Goal: Task Accomplishment & Management: Manage account settings

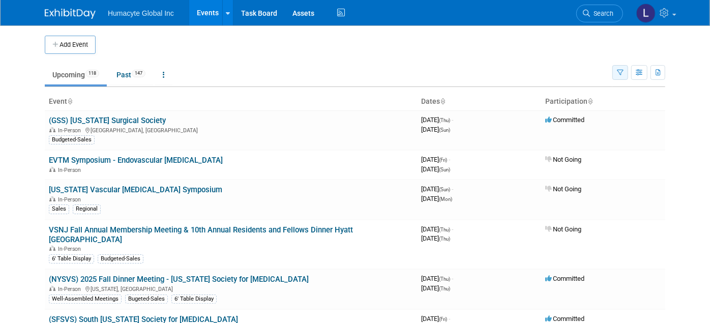
click at [627, 67] on button "button" at bounding box center [620, 72] width 16 height 15
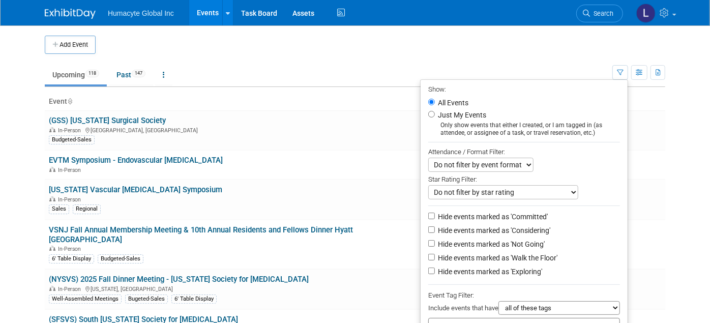
click at [484, 268] on label "Hide events marked as 'Exploring'" at bounding box center [489, 271] width 106 height 10
click at [435, 268] on input "Hide events marked as 'Exploring'" at bounding box center [431, 270] width 7 height 7
checkbox input "true"
click at [483, 256] on label "Hide events marked as 'Walk the Floor'" at bounding box center [497, 258] width 122 height 10
click at [435, 256] on input "Hide events marked as 'Walk the Floor'" at bounding box center [431, 257] width 7 height 7
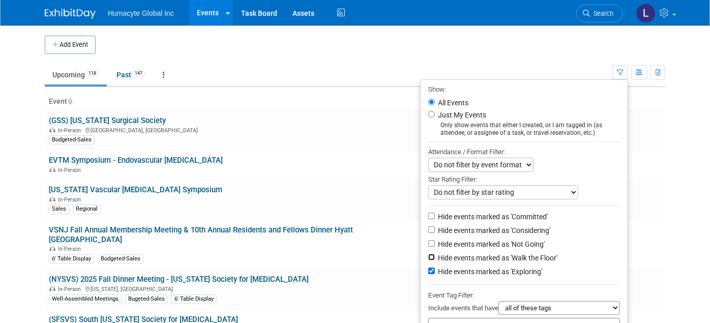
checkbox input "true"
click at [480, 239] on label "Hide events marked as 'Not Going'" at bounding box center [490, 244] width 109 height 10
click at [435, 240] on input "Hide events marked as 'Not Going'" at bounding box center [431, 243] width 7 height 7
checkbox input "true"
click at [484, 227] on label "Hide events marked as 'Considering'" at bounding box center [493, 230] width 114 height 10
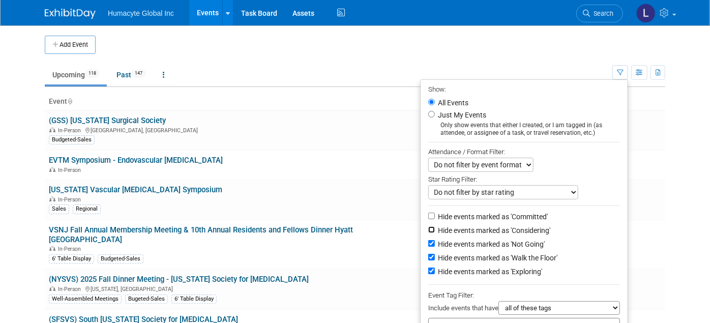
click at [435, 227] on input "Hide events marked as 'Considering'" at bounding box center [431, 229] width 7 height 7
checkbox input "true"
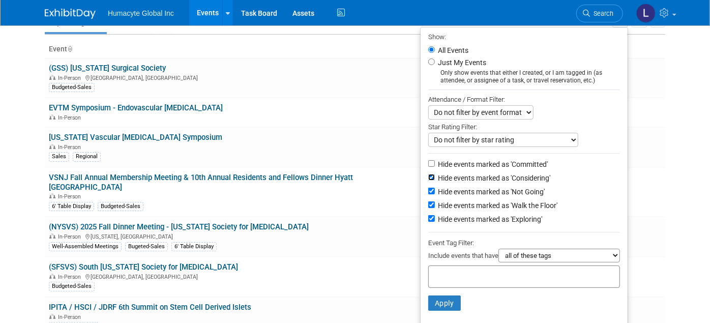
scroll to position [169, 0]
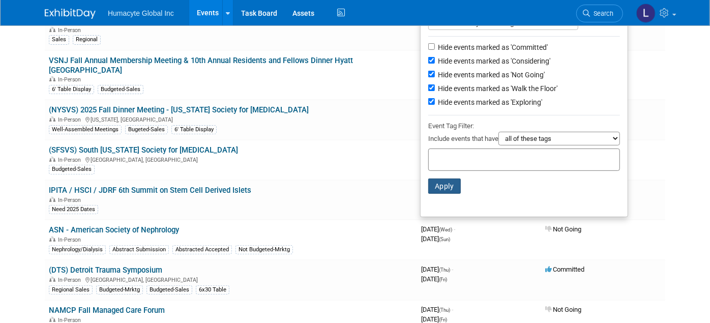
click at [439, 187] on button "Apply" at bounding box center [444, 185] width 33 height 15
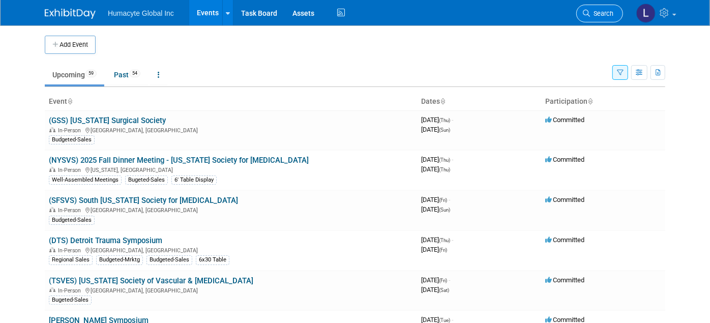
click at [609, 7] on link "Search" at bounding box center [599, 14] width 47 height 18
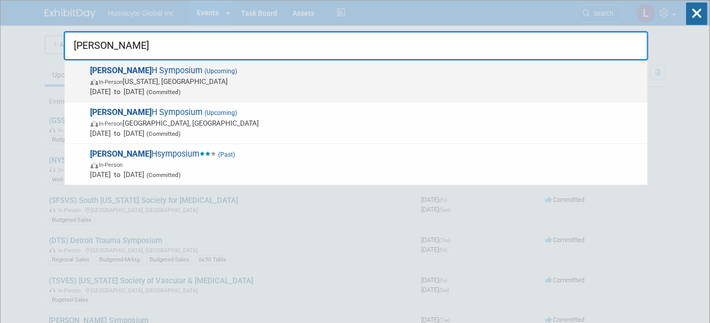
type input "[PERSON_NAME]"
click at [220, 77] on span "In-Person [US_STATE], [GEOGRAPHIC_DATA]" at bounding box center [367, 81] width 552 height 10
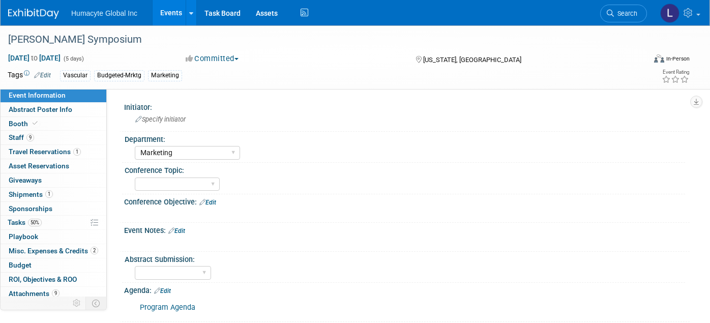
select select "Marketing"
click at [16, 154] on span "Travel Reservations 1" at bounding box center [45, 151] width 72 height 8
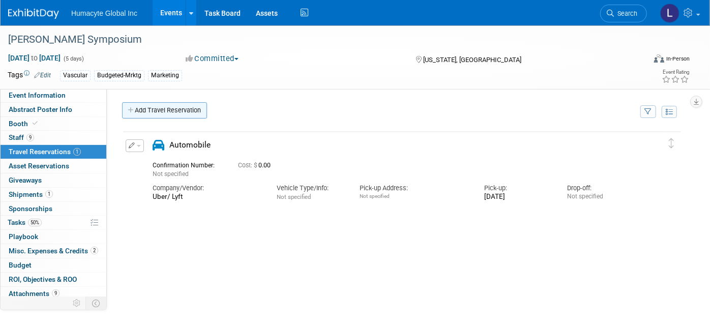
click at [156, 113] on link "Add Travel Reservation" at bounding box center [164, 110] width 85 height 16
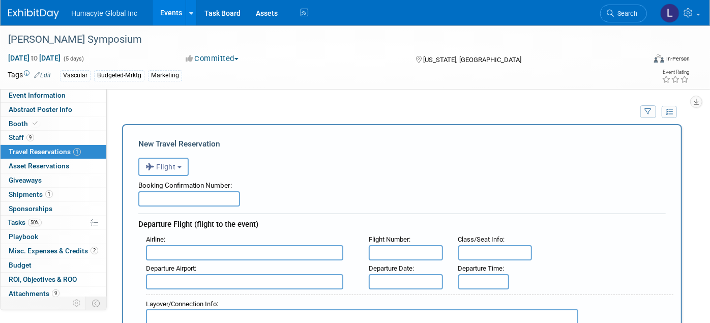
click at [156, 165] on span "Flight" at bounding box center [160, 167] width 31 height 8
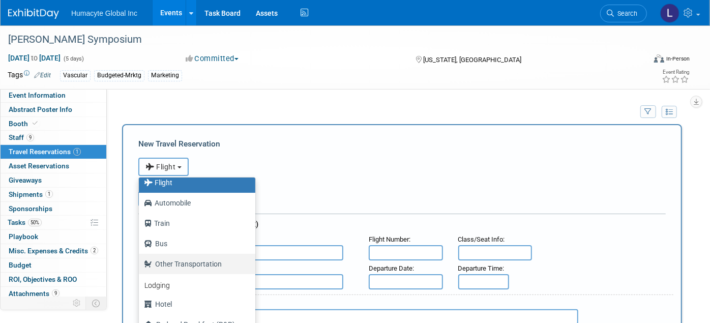
scroll to position [42, 0]
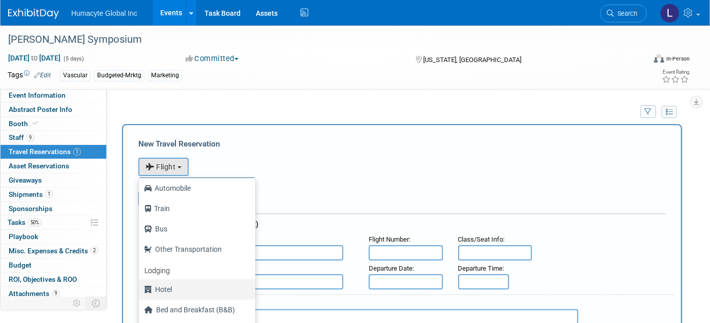
click at [168, 292] on label "Hotel" at bounding box center [194, 289] width 101 height 16
click at [140, 291] on input "Hotel" at bounding box center [137, 288] width 7 height 7
select select "6"
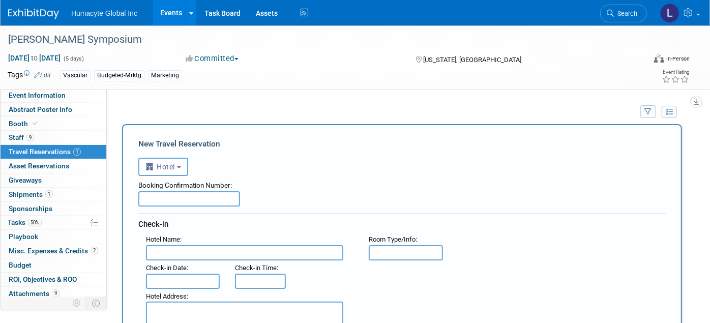
click at [171, 188] on div "Booking Confirmation Number:" at bounding box center [401, 183] width 527 height 15
click at [167, 208] on div "Booking Confirmation Number: Check-in Hotel Name : Flight Number : Room Type/In…" at bounding box center [401, 312] width 527 height 272
click at [164, 198] on input "text" at bounding box center [189, 198] width 102 height 15
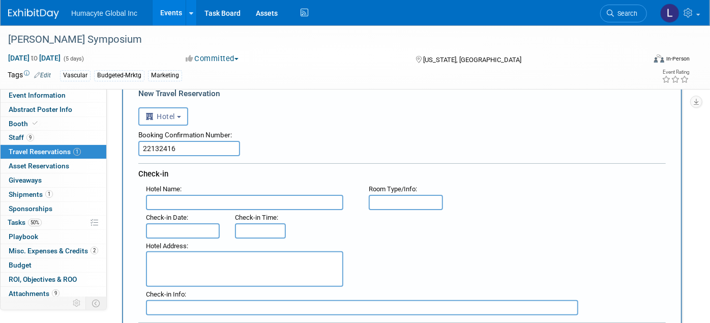
scroll to position [113, 0]
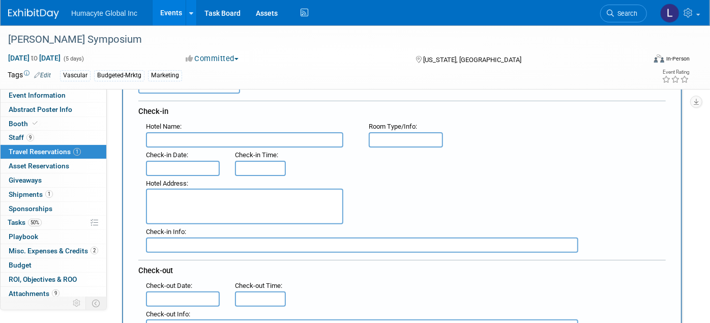
type input "22132416"
click at [232, 138] on input "text" at bounding box center [244, 139] width 197 height 15
type input "Hyatt Regency Times Square"
type input "King"
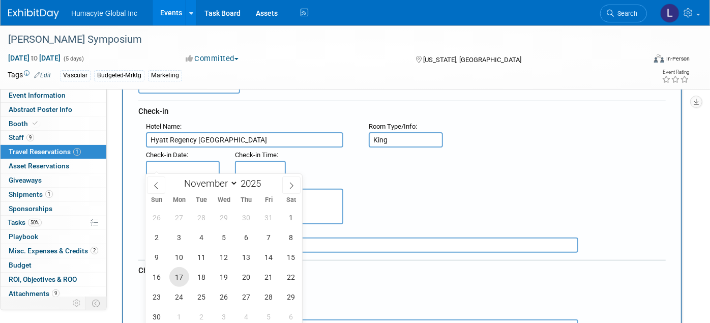
click at [179, 273] on span "17" at bounding box center [179, 277] width 20 height 20
type input "Nov 17, 2025"
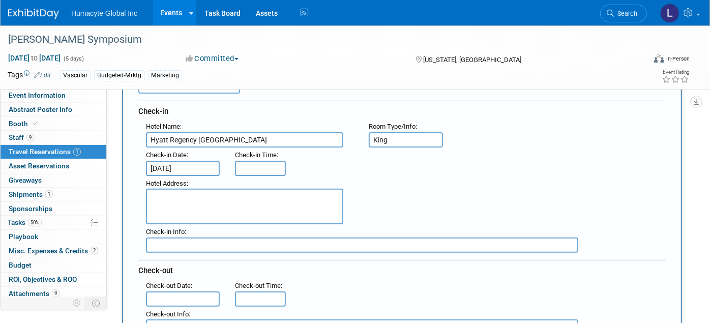
click at [219, 209] on textarea at bounding box center [244, 207] width 197 height 36
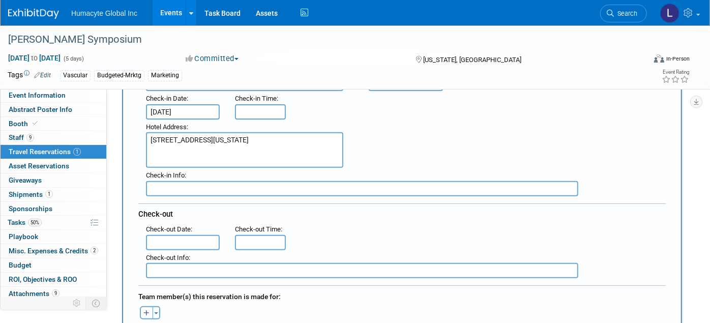
type textarea "1605 Broadway New York, NY 10019"
click at [185, 238] on input "text" at bounding box center [183, 242] width 74 height 15
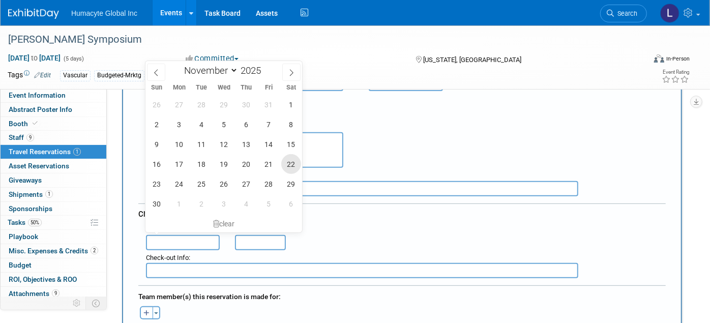
click at [292, 161] on span "22" at bounding box center [291, 164] width 20 height 20
type input "Nov 22, 2025"
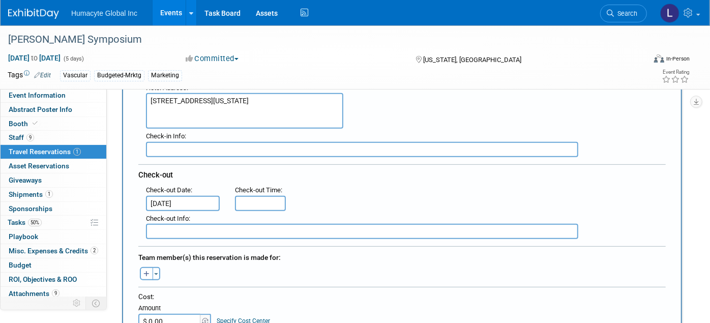
scroll to position [282, 0]
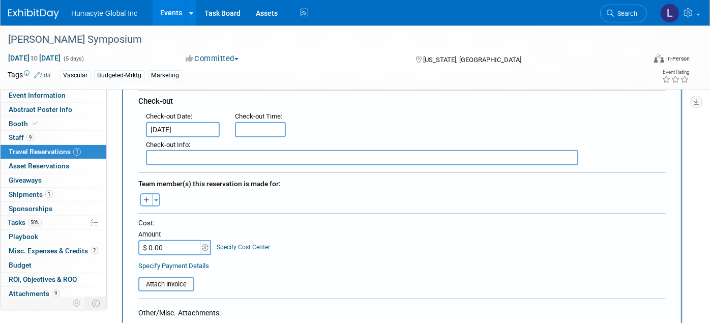
click at [145, 197] on icon "button" at bounding box center [146, 200] width 6 height 7
select select
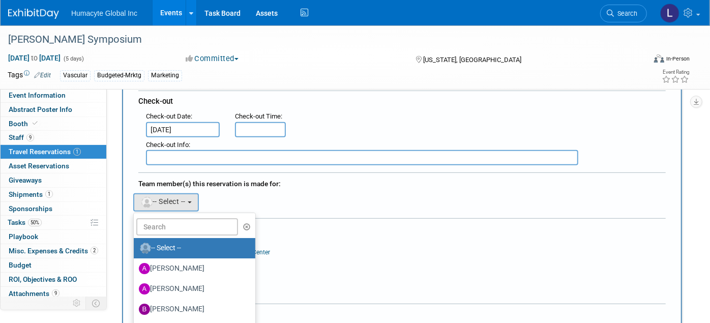
scroll to position [56, 0]
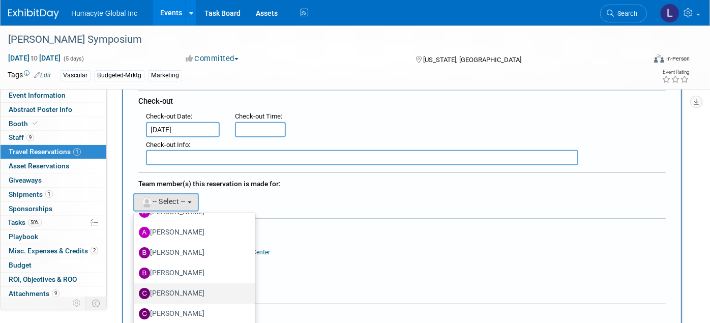
click at [186, 287] on label "Carlos Cruz Pena" at bounding box center [192, 293] width 106 height 16
click at [135, 289] on input "Carlos Cruz Pena" at bounding box center [132, 292] width 7 height 7
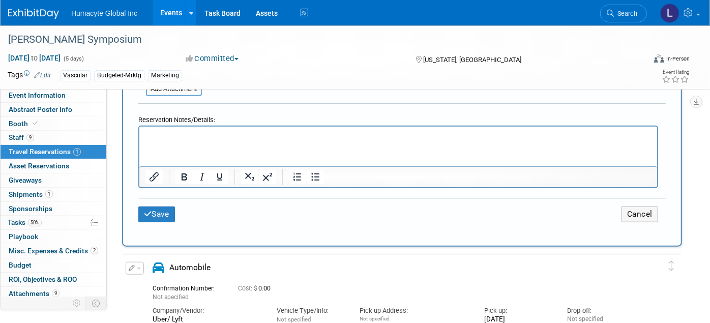
scroll to position [565, 0]
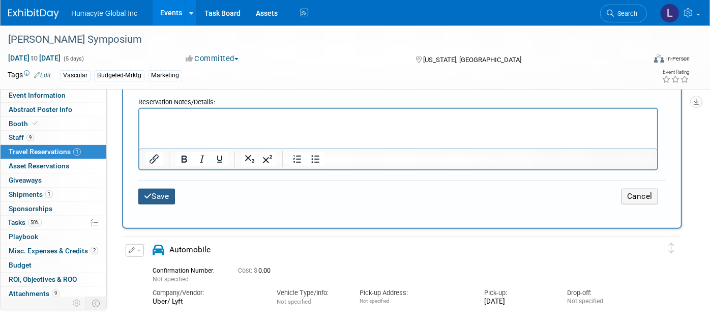
click at [164, 189] on button "Save" at bounding box center [156, 197] width 37 height 16
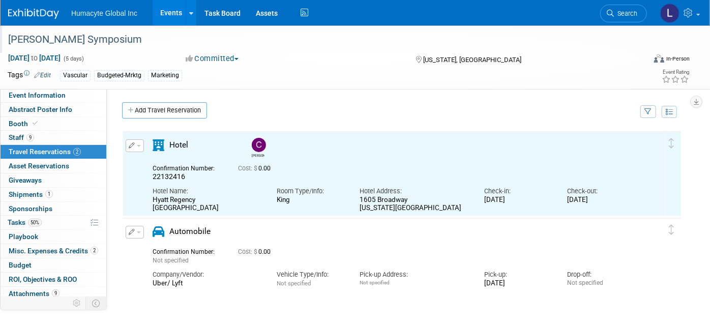
scroll to position [0, 0]
